Goal: Task Accomplishment & Management: Use online tool/utility

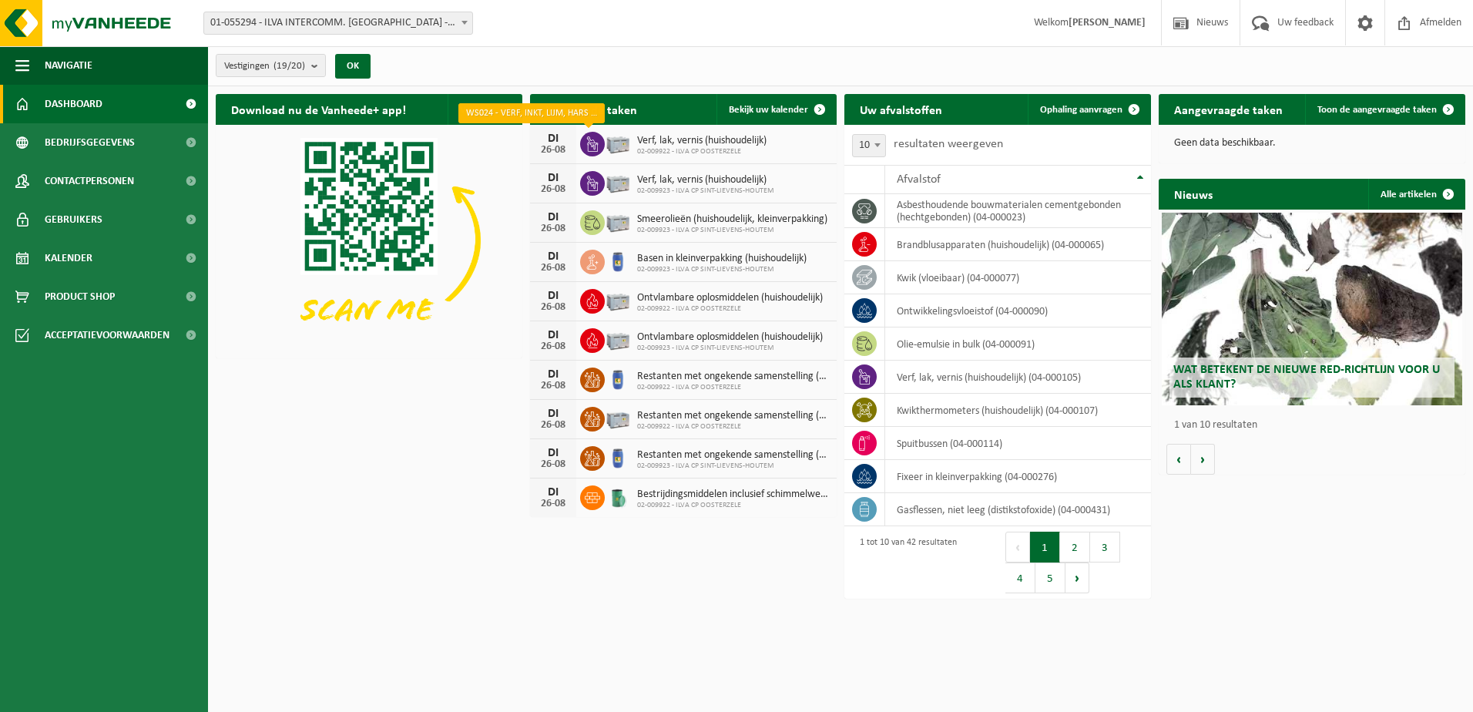
click at [596, 143] on icon at bounding box center [592, 143] width 11 height 15
click at [733, 144] on span "Verf, lak, vernis (huishoudelijk)" at bounding box center [701, 141] width 129 height 12
click at [555, 140] on div "DI" at bounding box center [553, 139] width 31 height 12
click at [603, 138] on span at bounding box center [592, 144] width 25 height 25
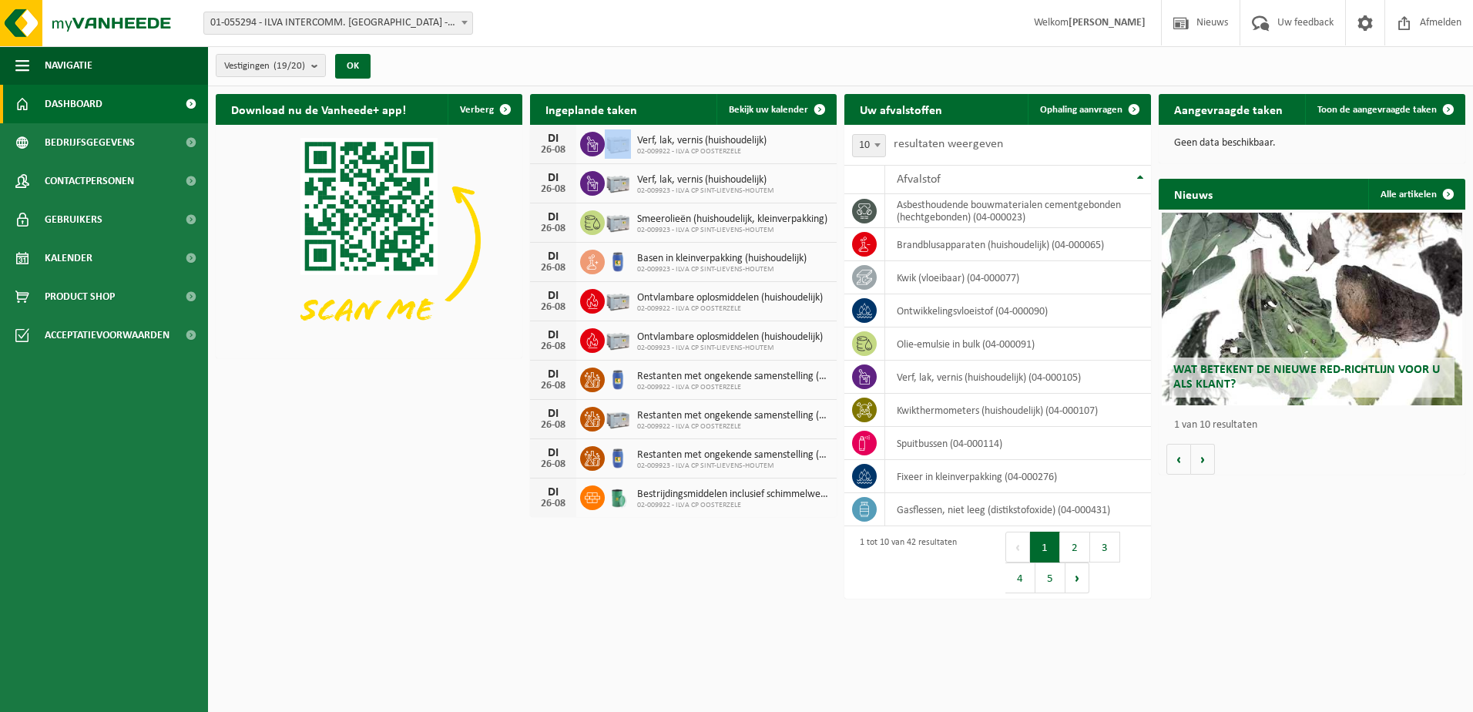
click at [603, 138] on span at bounding box center [592, 144] width 25 height 25
drag, startPoint x: 603, startPoint y: 138, endPoint x: 688, endPoint y: 138, distance: 84.8
click at [688, 138] on span "Verf, lak, vernis (huishoudelijk)" at bounding box center [701, 141] width 129 height 12
click at [1094, 109] on span "Ophaling aanvragen" at bounding box center [1081, 110] width 82 height 10
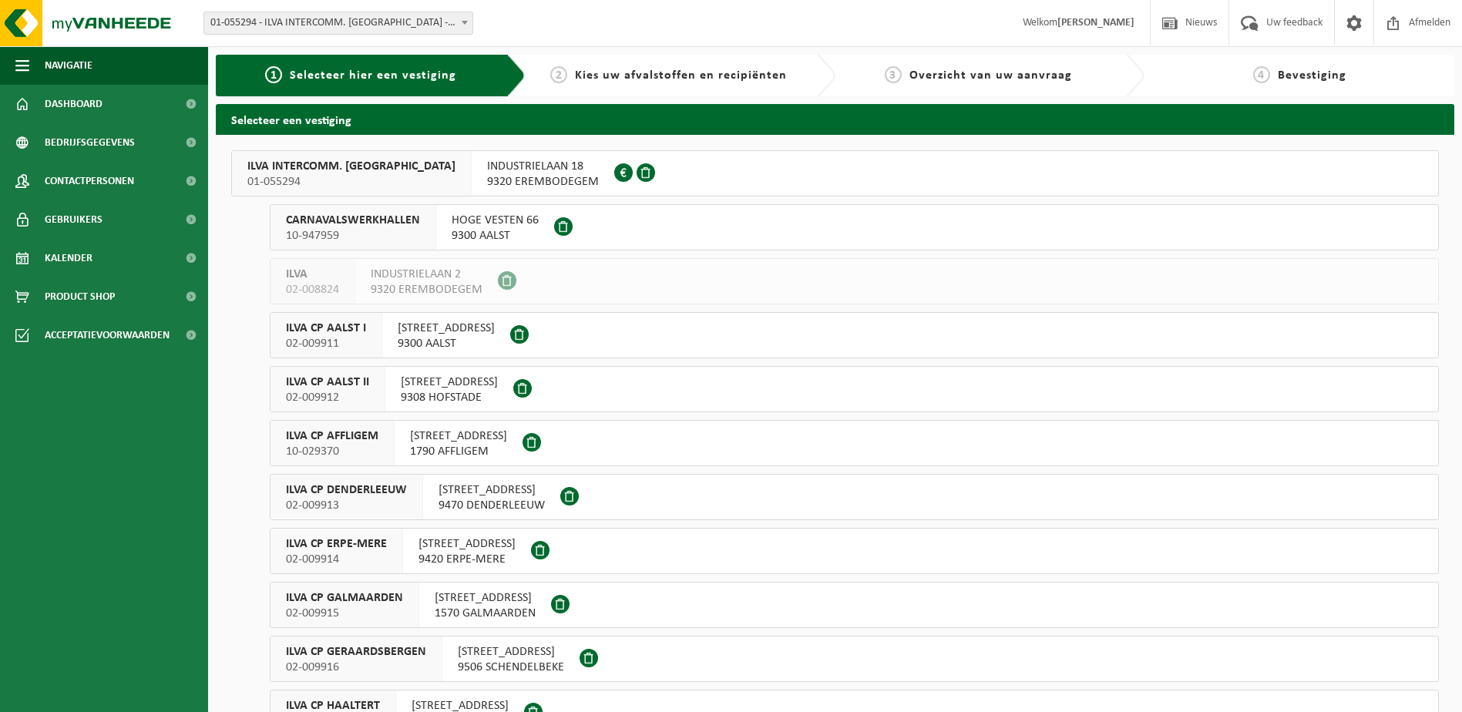
click at [393, 175] on span "01-055294" at bounding box center [351, 181] width 208 height 15
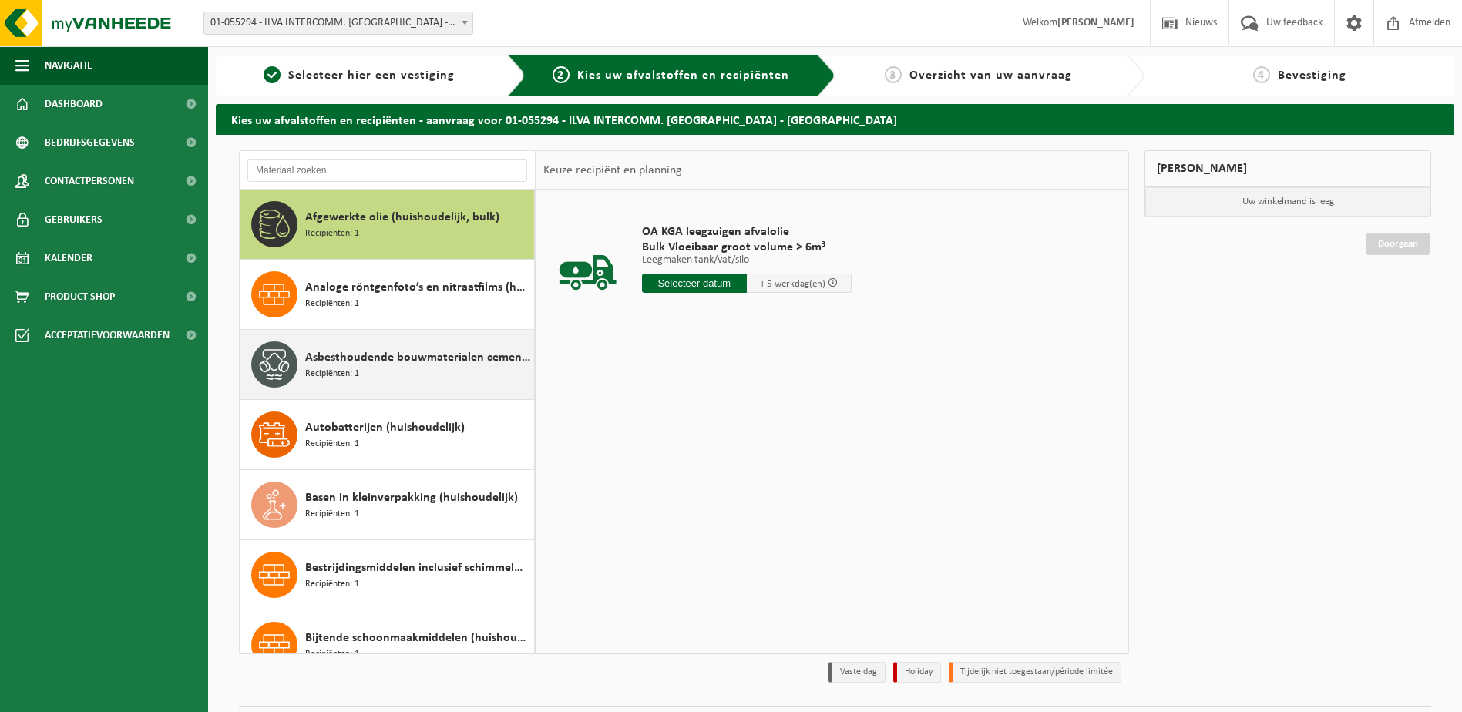
click at [392, 372] on div "Asbesthoudende bouwmaterialen cementgebonden (hechtgebonden) Recipiënten: 1" at bounding box center [417, 364] width 225 height 46
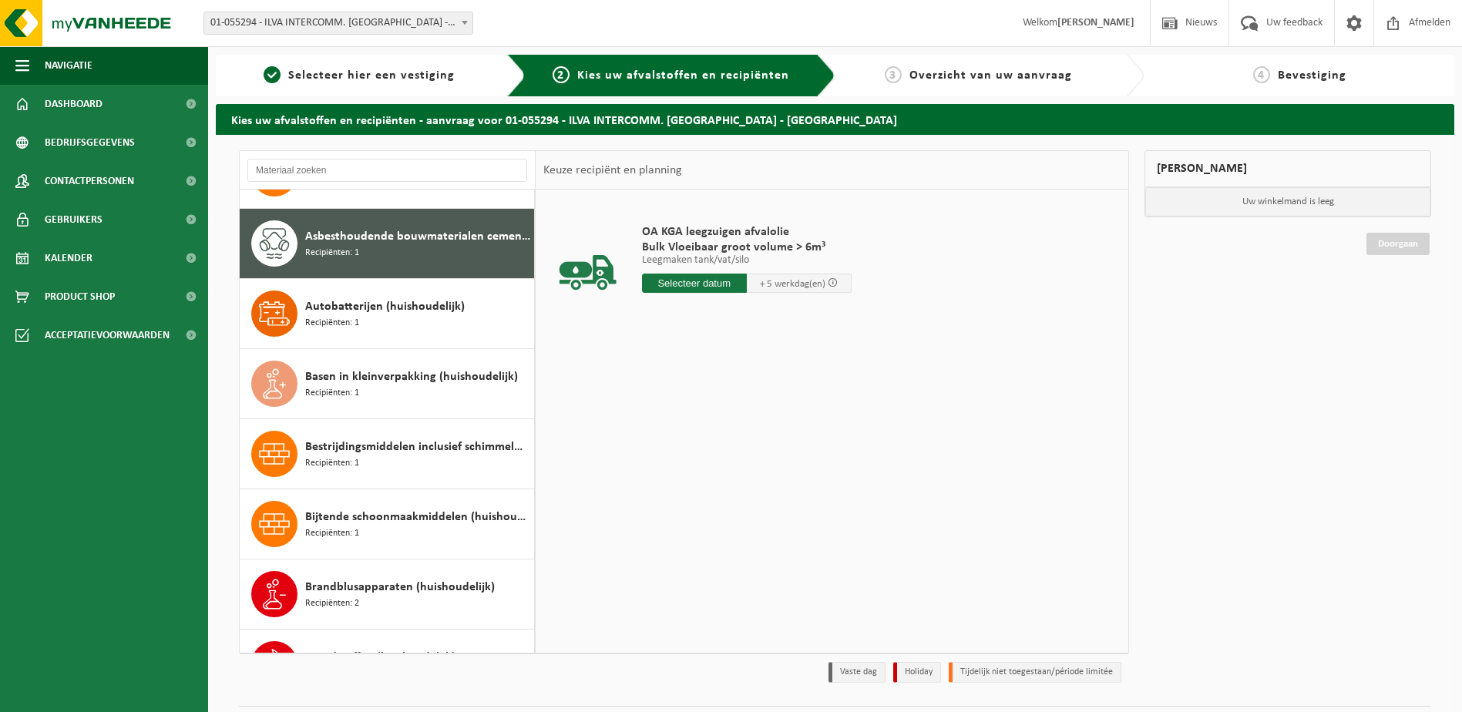
scroll to position [140, 0]
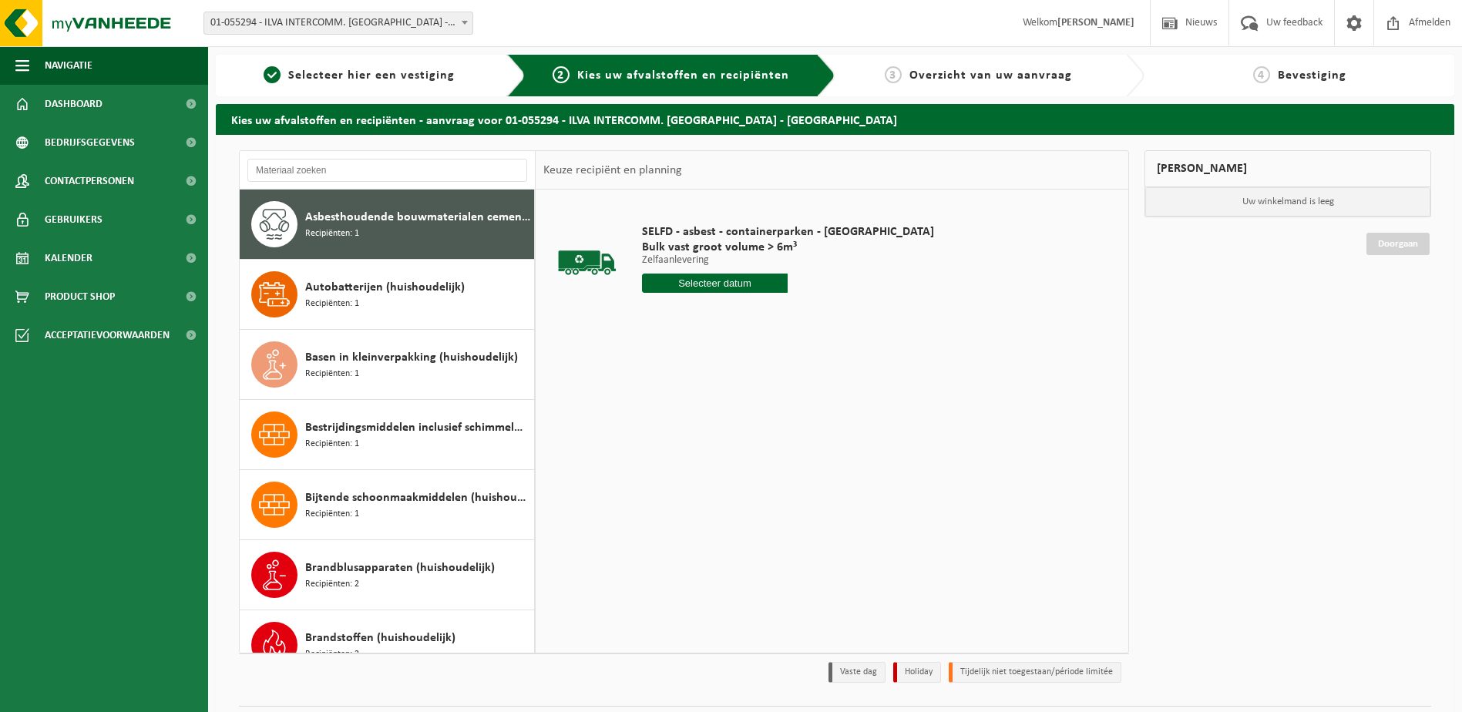
click at [680, 284] on input "text" at bounding box center [715, 283] width 146 height 19
click at [711, 472] on div "27" at bounding box center [710, 469] width 27 height 25
type input "Van [DATE]"
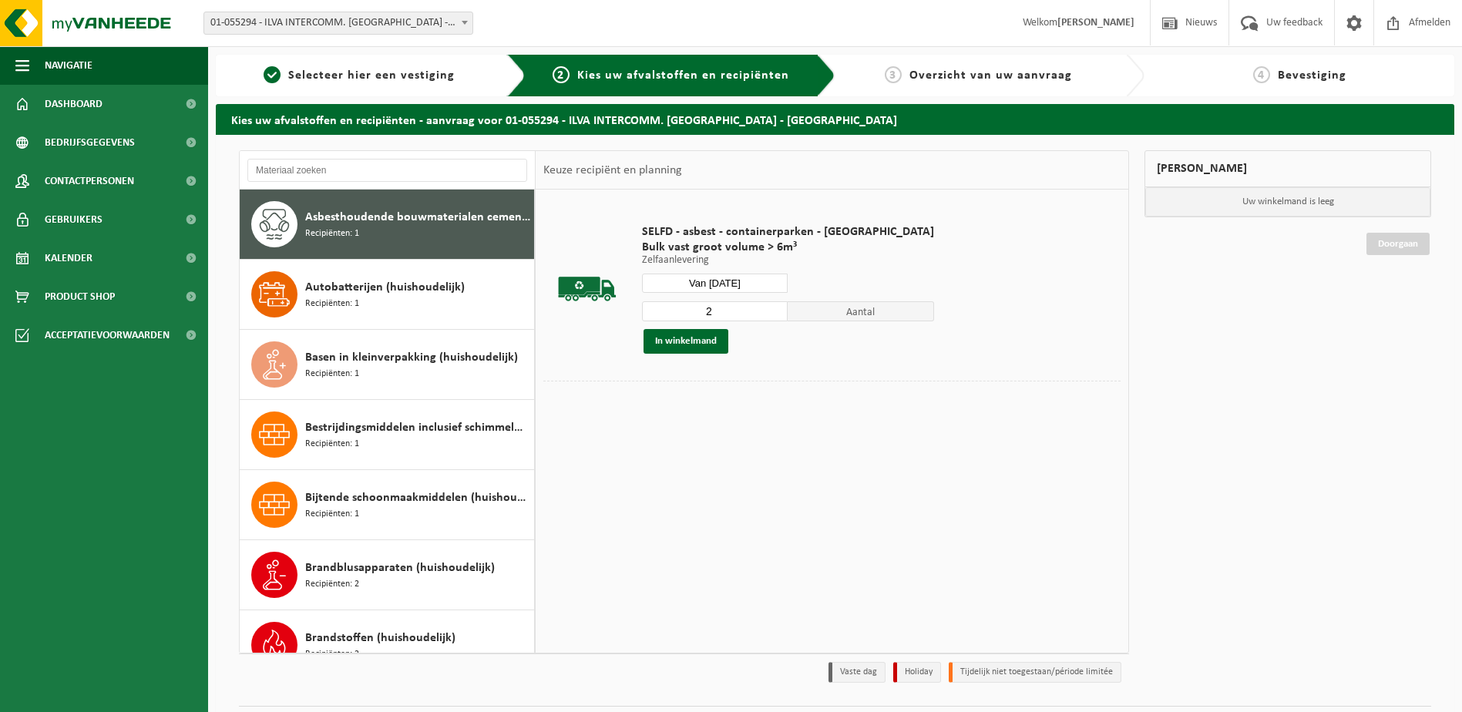
type input "2"
click at [728, 307] on input "2" at bounding box center [715, 311] width 146 height 20
